Goal: Transaction & Acquisition: Purchase product/service

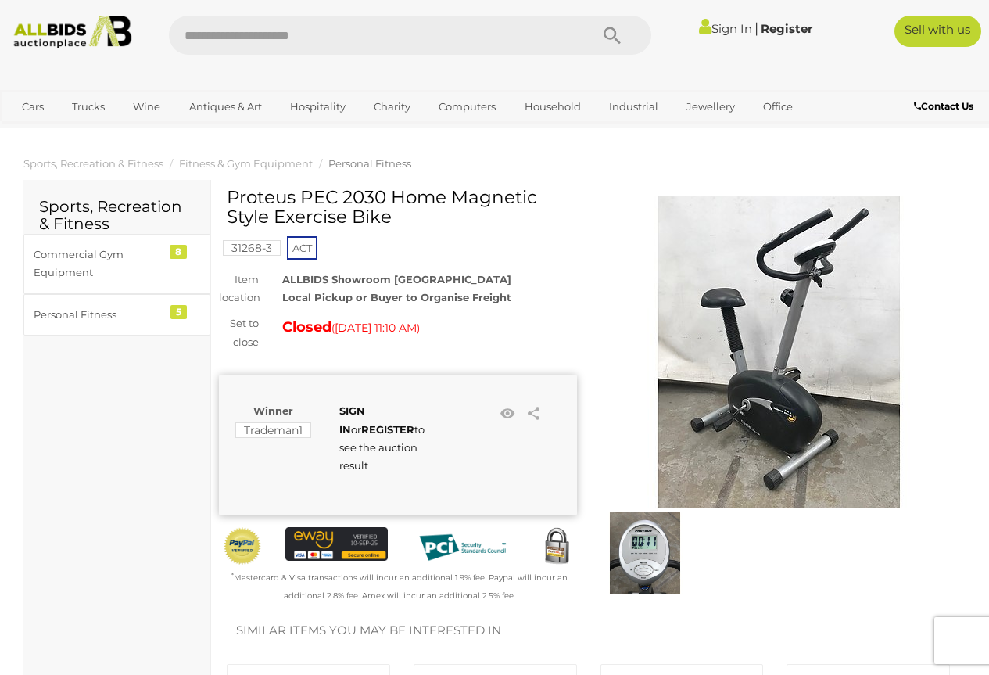
click at [770, 387] on img at bounding box center [778, 351] width 313 height 313
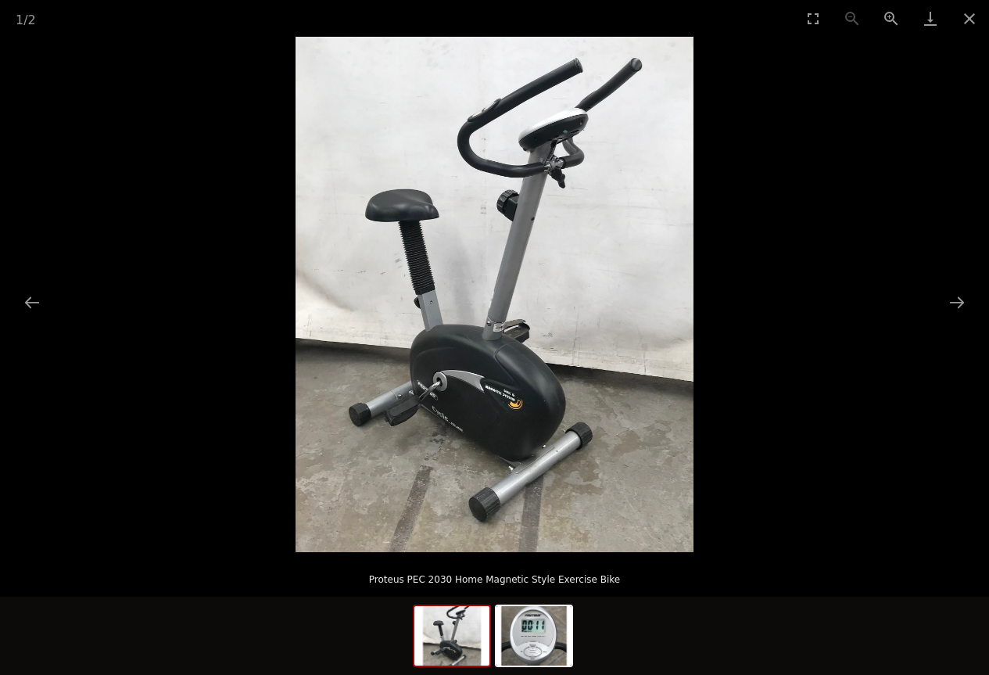
click at [484, 417] on img at bounding box center [495, 294] width 398 height 515
click at [525, 375] on img at bounding box center [495, 294] width 398 height 515
click at [32, 303] on button "Previous slide" at bounding box center [32, 302] width 33 height 30
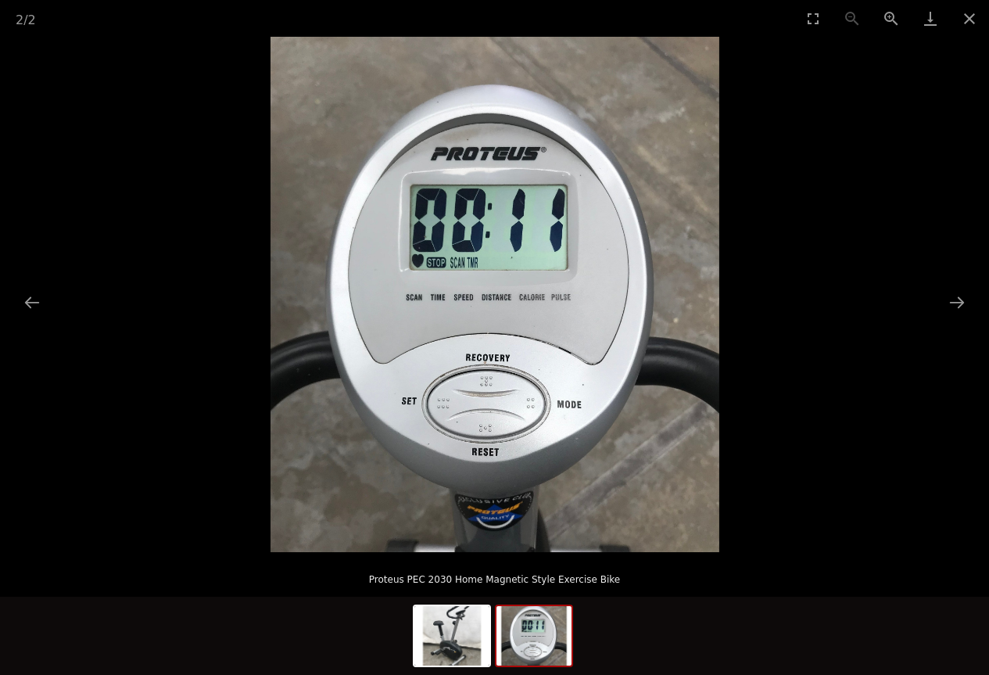
click at [485, 235] on img at bounding box center [494, 294] width 449 height 515
click at [442, 311] on img at bounding box center [494, 294] width 449 height 515
click at [22, 306] on button "Previous slide" at bounding box center [32, 302] width 33 height 30
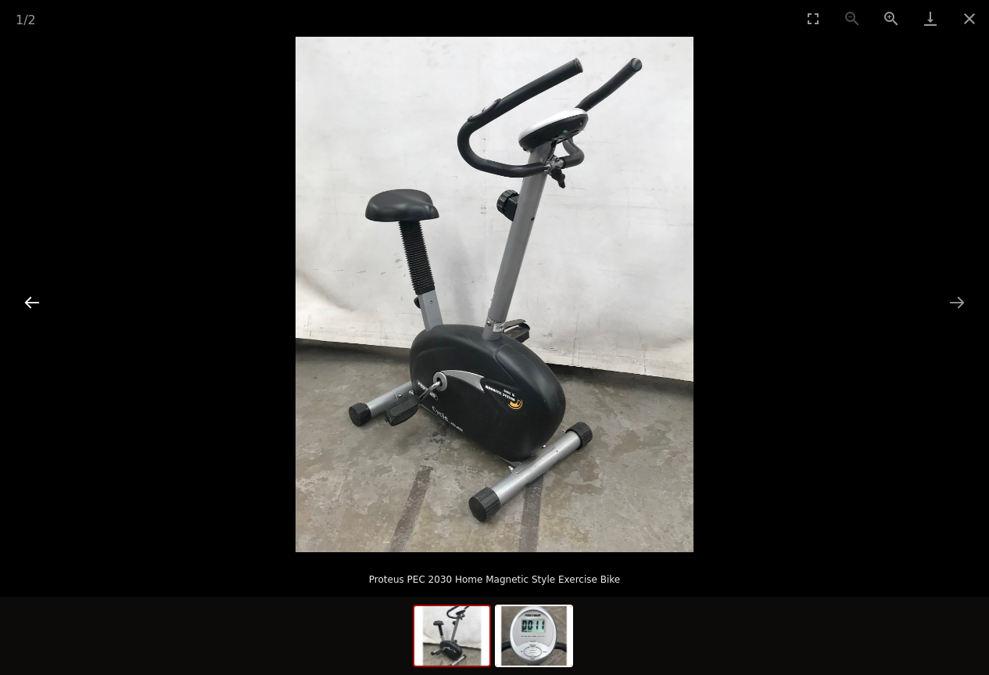
click at [22, 306] on button "Previous slide" at bounding box center [32, 302] width 33 height 30
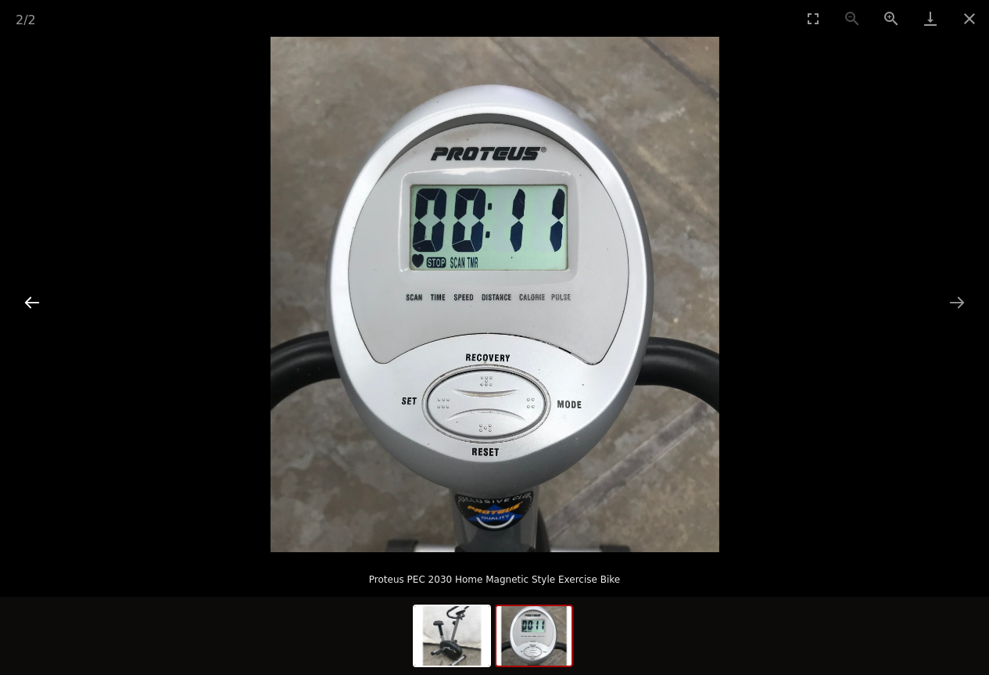
click at [22, 306] on button "Previous slide" at bounding box center [32, 302] width 33 height 30
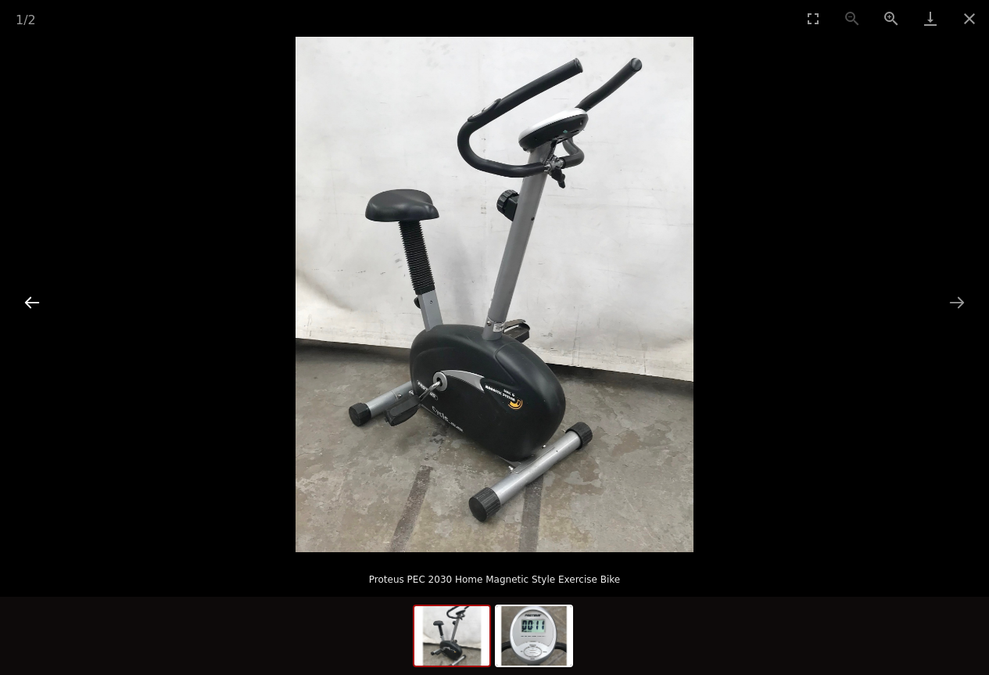
click at [22, 306] on button "Previous slide" at bounding box center [32, 302] width 33 height 30
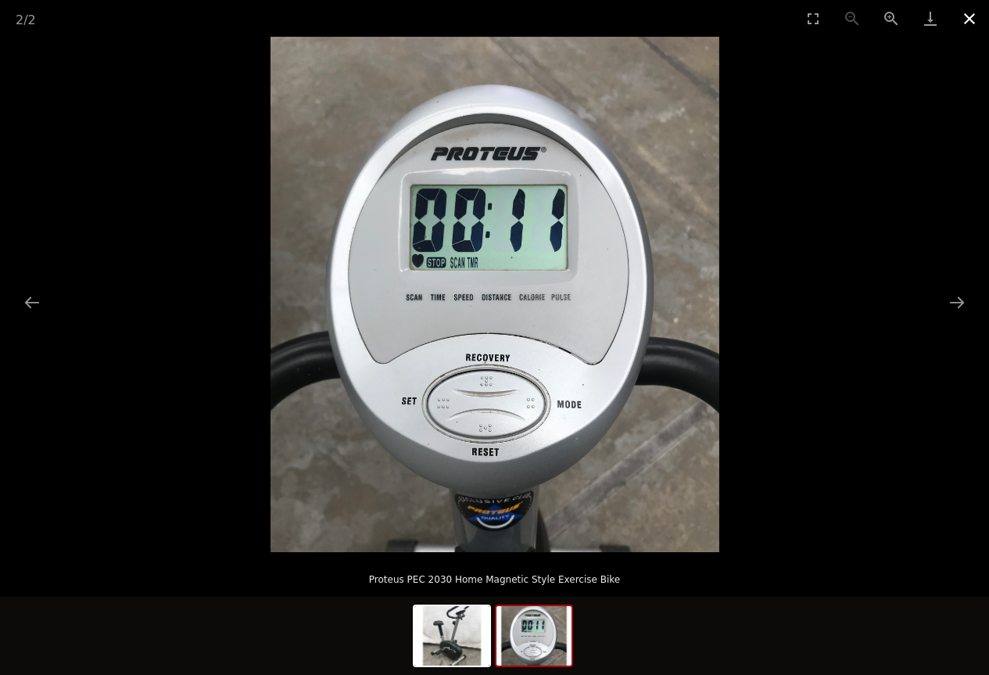
click at [967, 18] on button "Close gallery" at bounding box center [969, 18] width 39 height 37
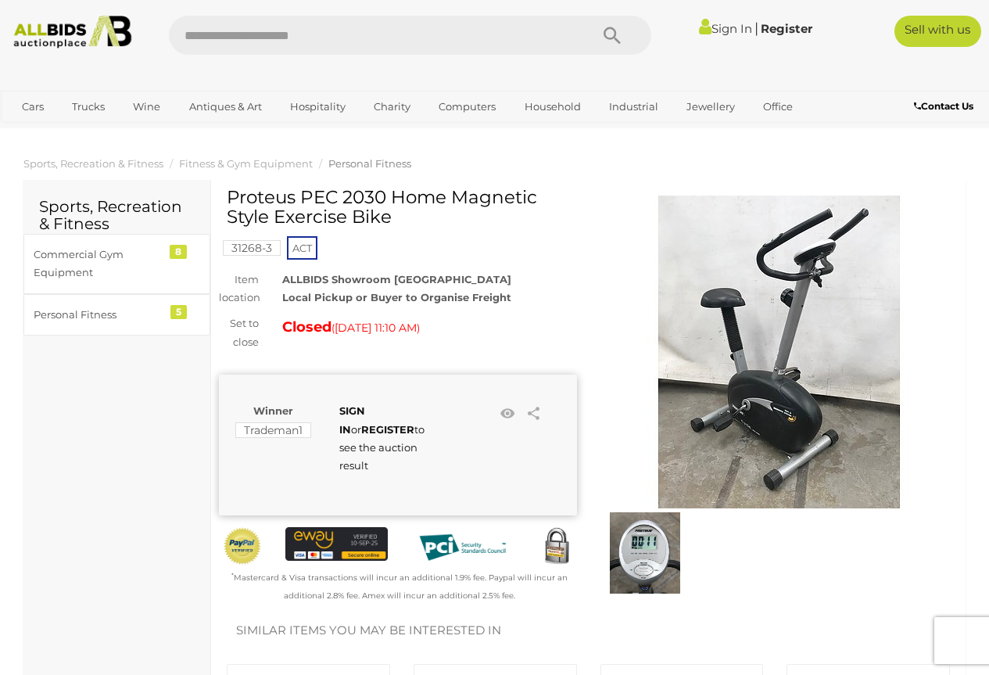
drag, startPoint x: 227, startPoint y: 202, endPoint x: 337, endPoint y: 197, distance: 109.5
click at [337, 197] on h1 "Proteus PEC 2030 Home Magnetic Style Exercise Bike" at bounding box center [400, 208] width 346 height 40
click at [443, 228] on div "Proteus PEC 2030 Home Magnetic Style Exercise Bike" at bounding box center [400, 214] width 346 height 52
drag, startPoint x: 454, startPoint y: 194, endPoint x: 471, endPoint y: 215, distance: 26.7
click at [471, 215] on h1 "Proteus PEC 2030 Home Magnetic Style Exercise Bike" at bounding box center [400, 208] width 346 height 40
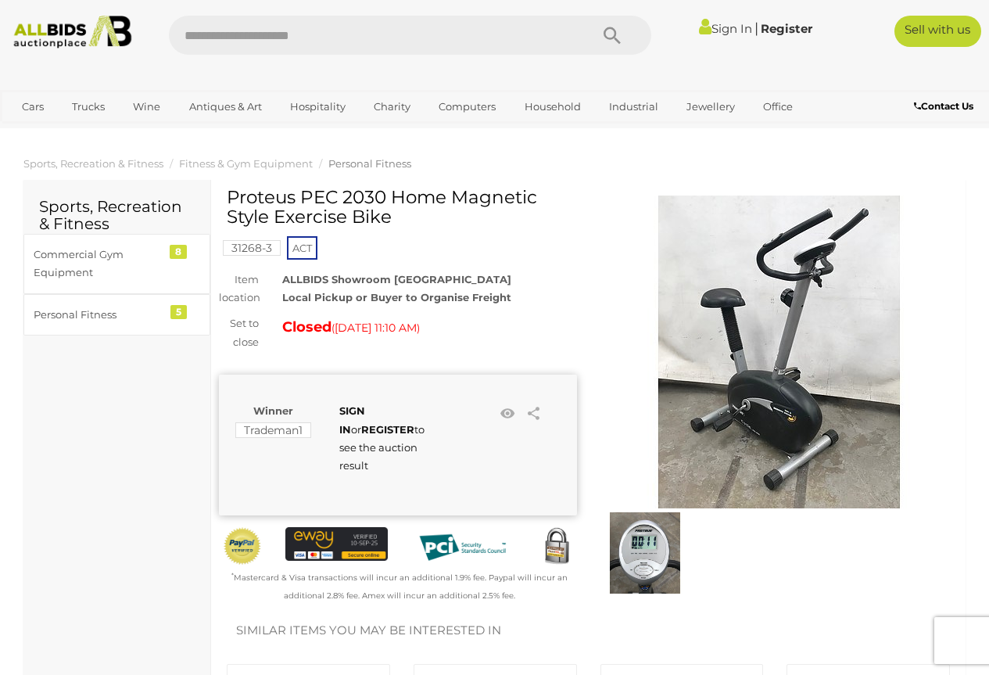
copy h1 "Magnetic Style Exercise Bike"
